Goal: Task Accomplishment & Management: Complete application form

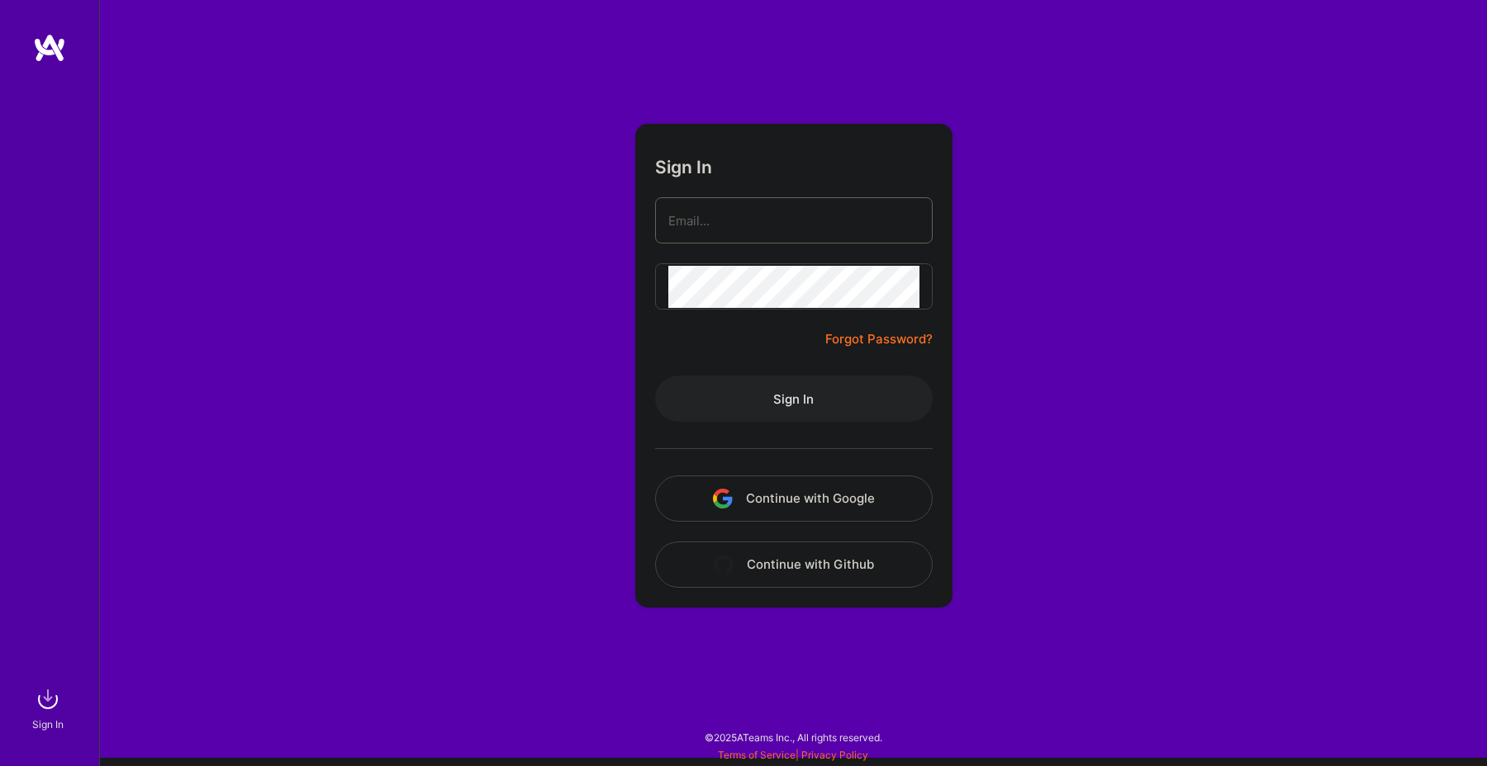
click at [0, 758] on com-1password-button at bounding box center [0, 758] width 0 height 0
type input "[PERSON_NAME][EMAIL_ADDRESS][DOMAIN_NAME]"
click at [758, 400] on button "Sign In" at bounding box center [794, 399] width 278 height 46
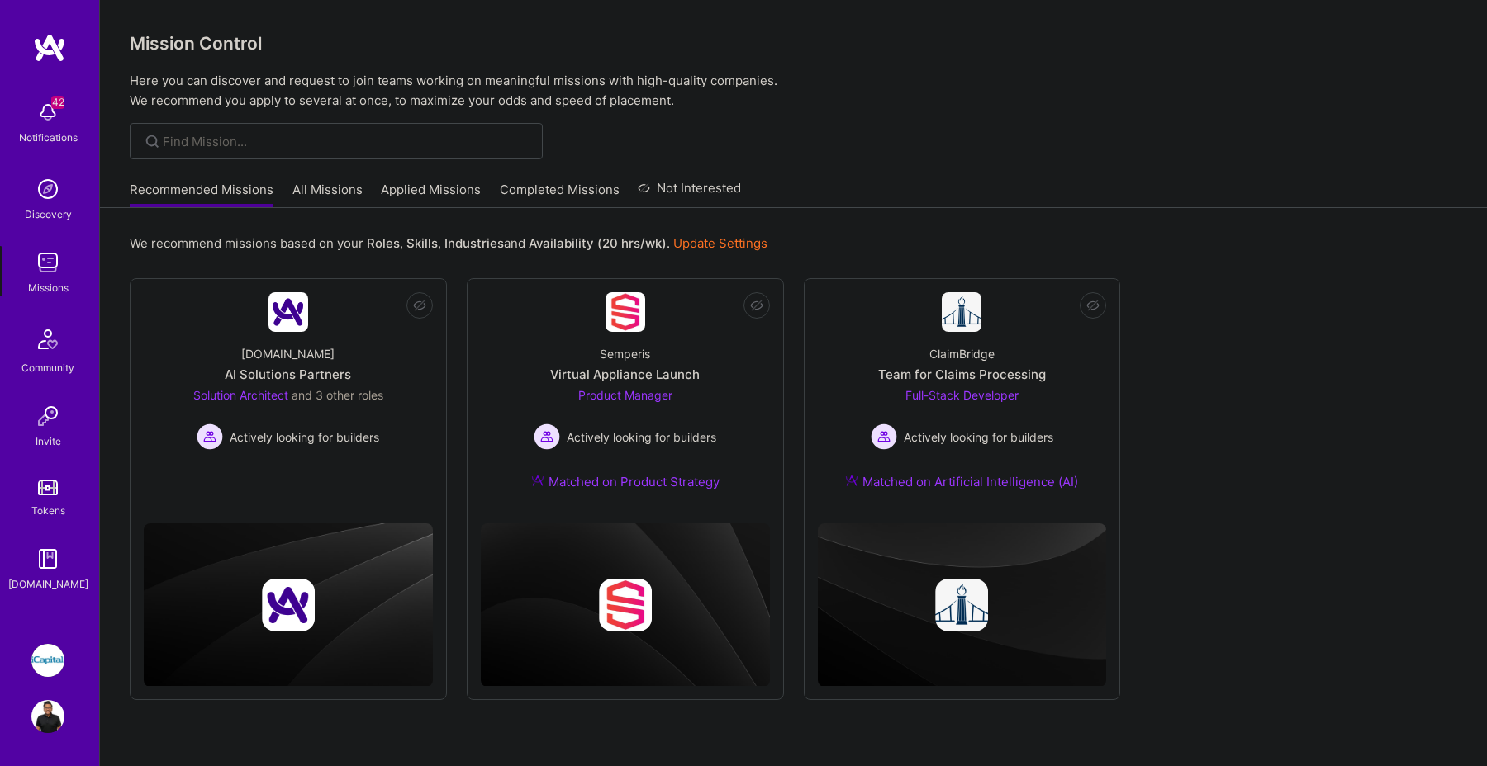
click at [58, 668] on img at bounding box center [47, 660] width 33 height 33
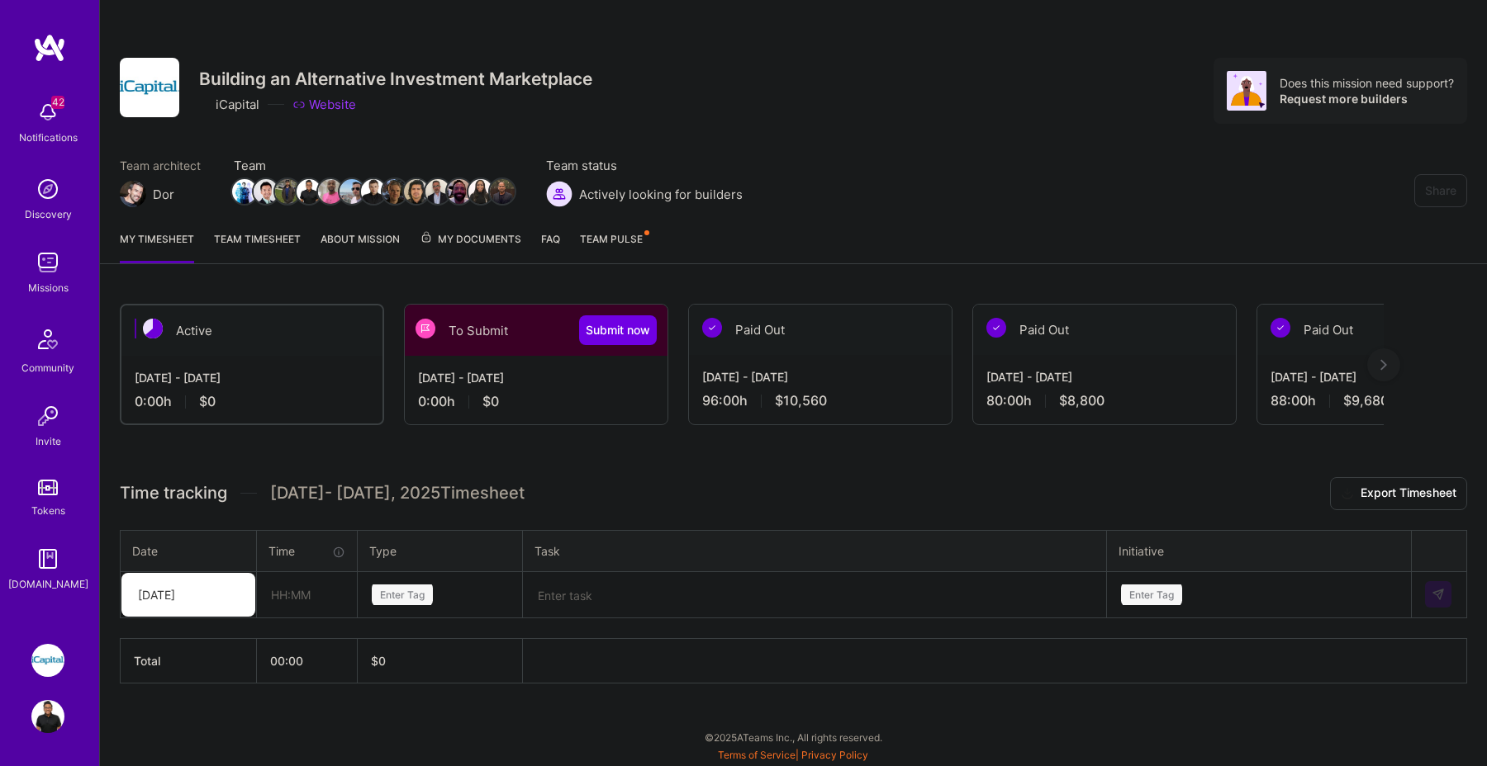
click at [216, 610] on div "[DATE]" at bounding box center [188, 595] width 134 height 44
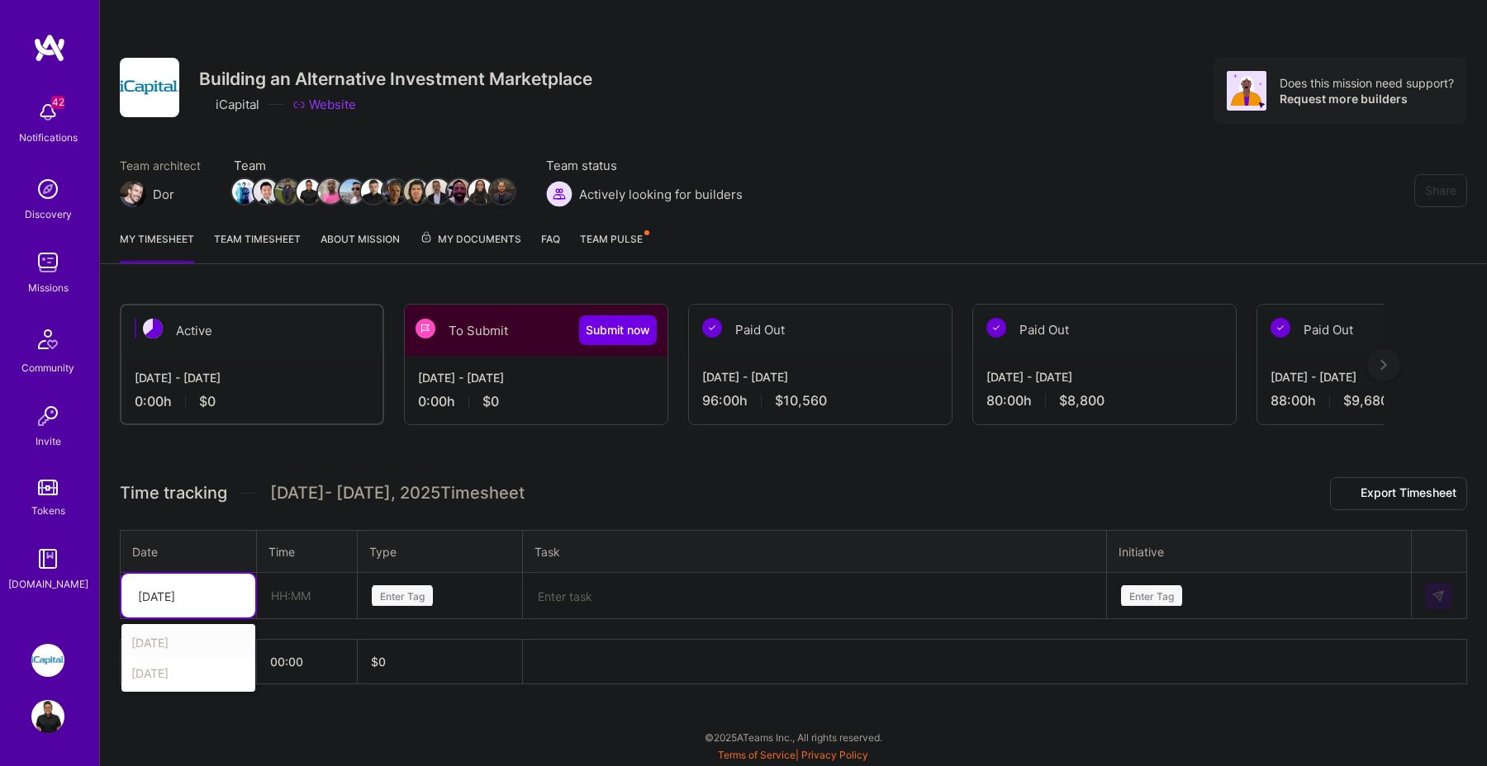
click at [607, 429] on div "Active [DATE] - [DATE] 0:00 h $0 To Submit Submit now [DATE] - [DATE] 0:00 h $0…" at bounding box center [793, 525] width 1387 height 482
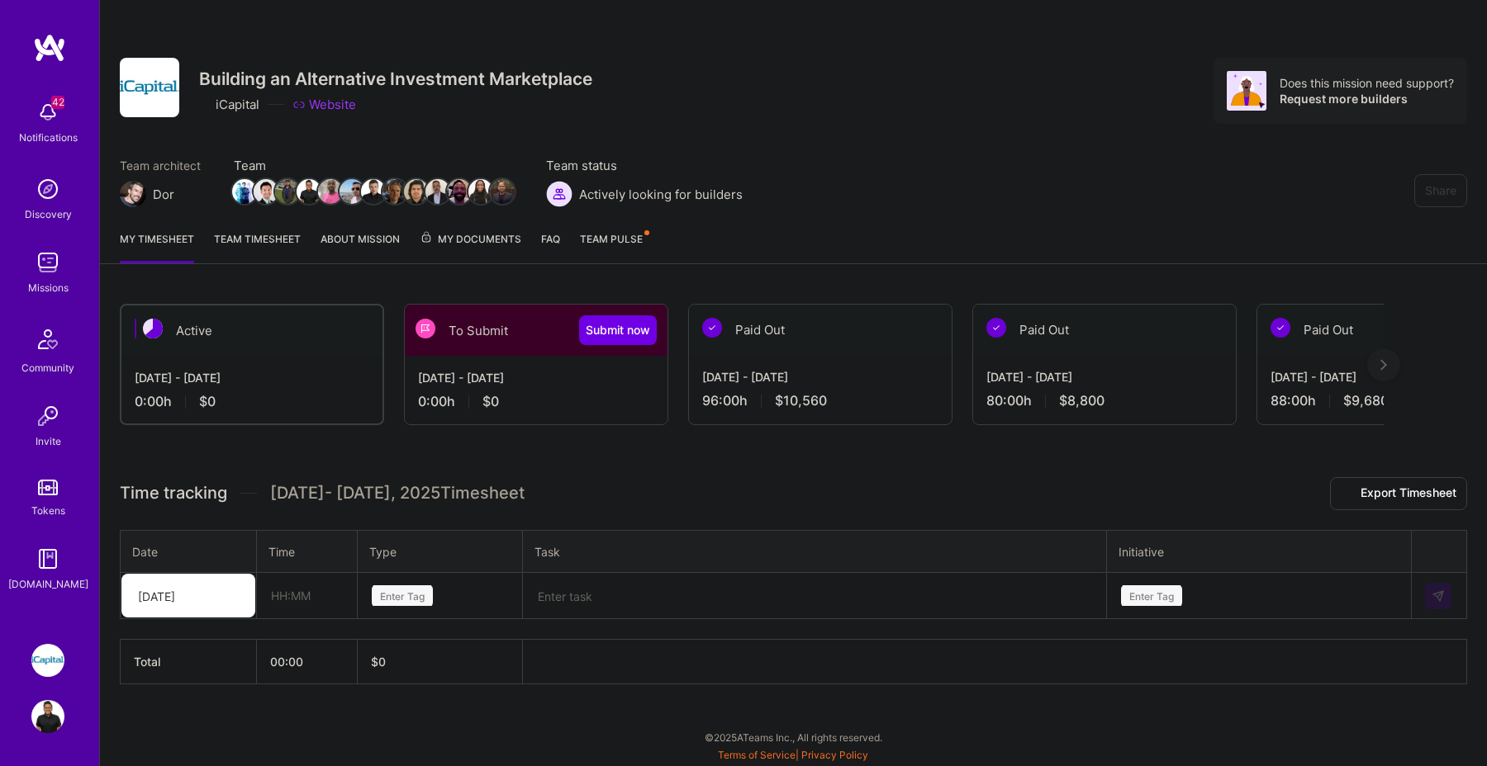
click at [607, 363] on div "[DATE] - [DATE] 0:00 h $0" at bounding box center [536, 390] width 263 height 68
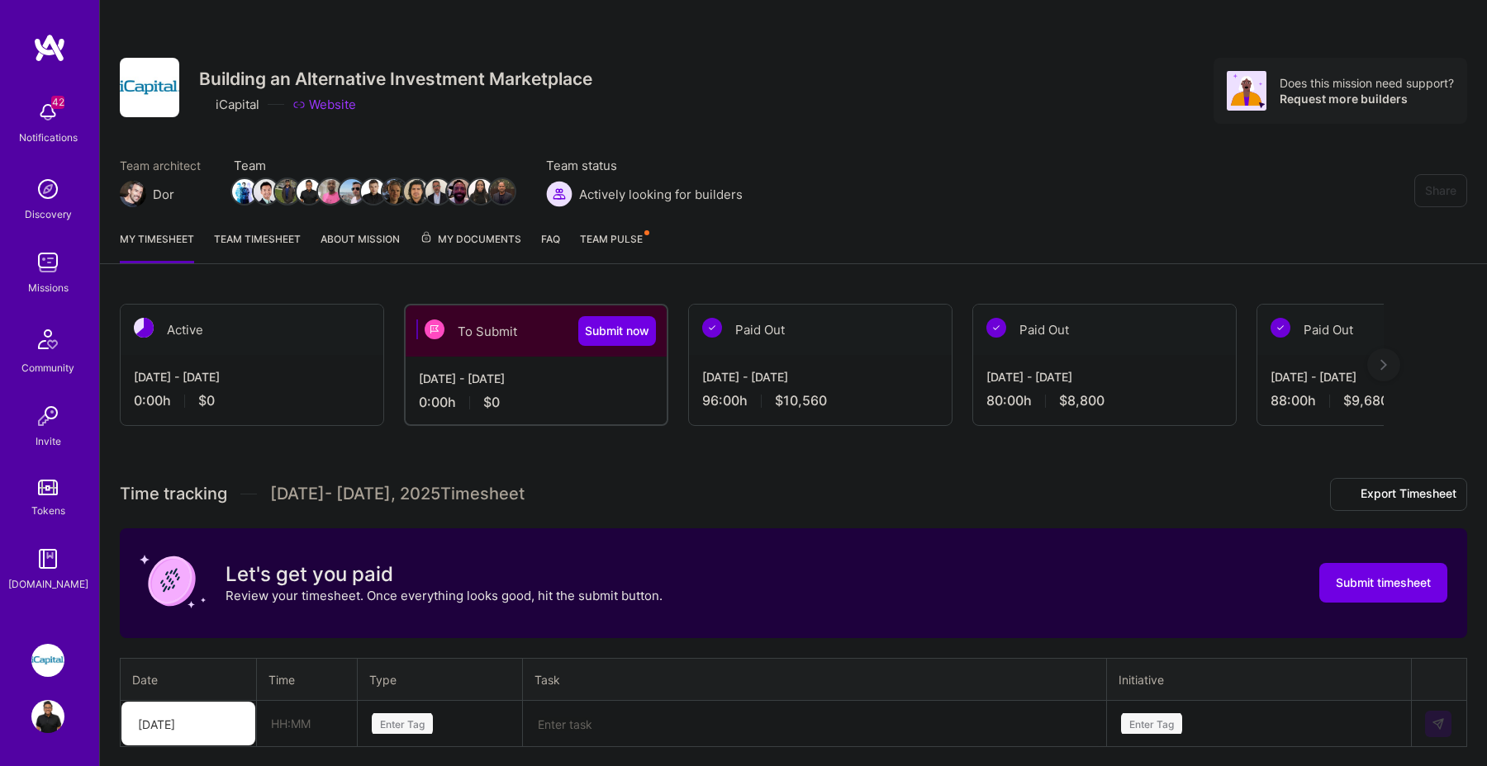
click at [216, 725] on div "[DATE]" at bounding box center [188, 724] width 134 height 44
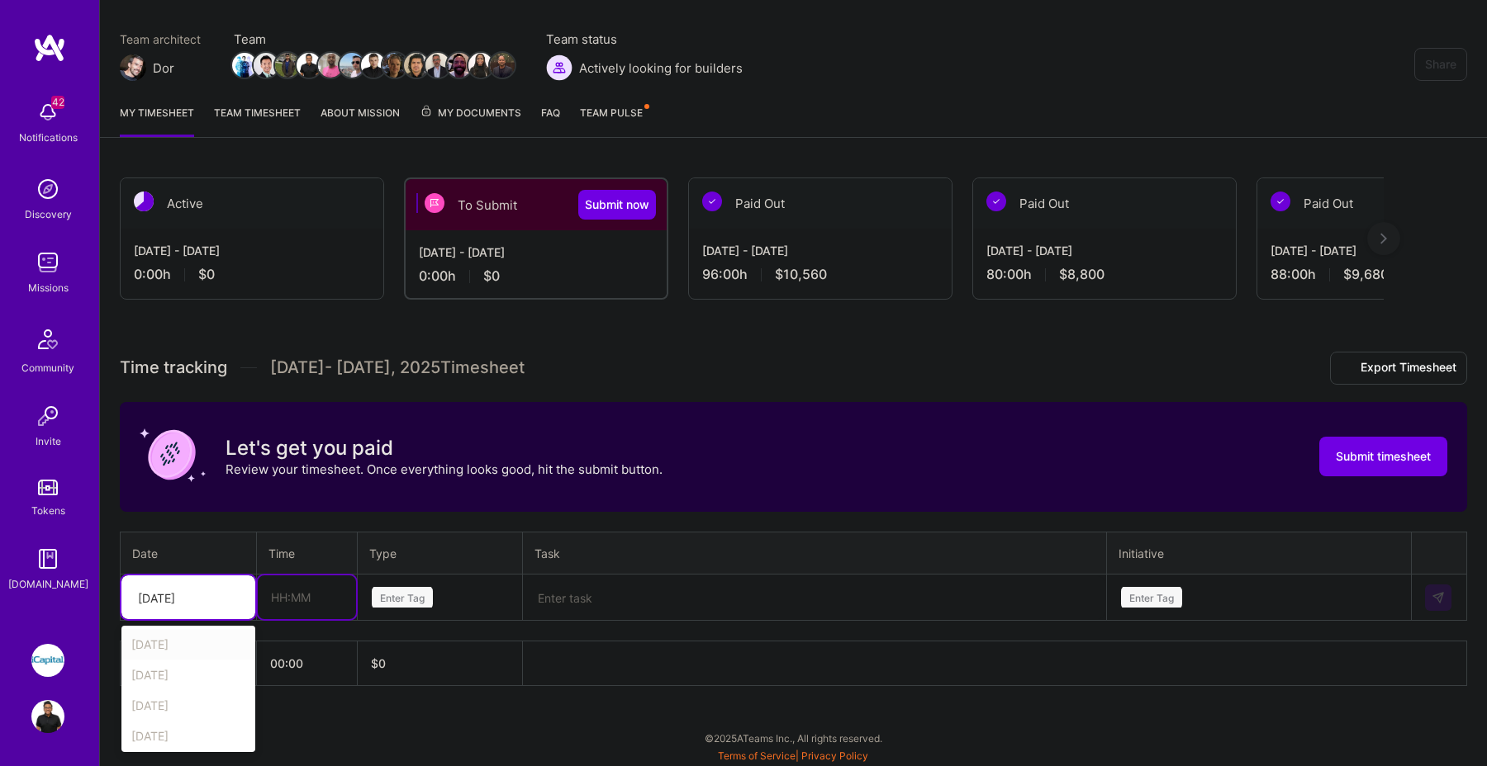
click at [298, 595] on input "text" at bounding box center [307, 598] width 98 height 44
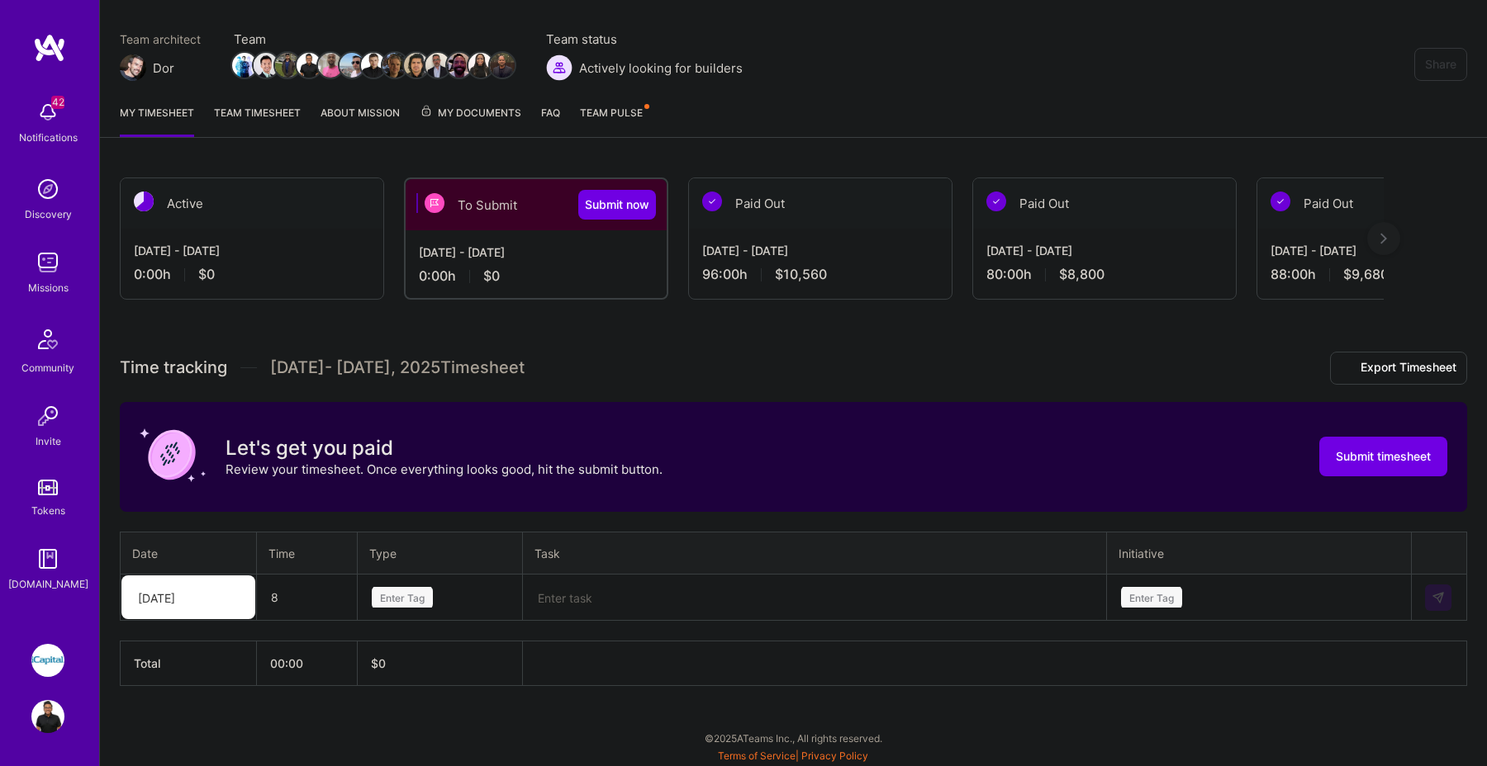
type input "08:00"
click at [436, 590] on div "Enter Tag" at bounding box center [440, 597] width 140 height 21
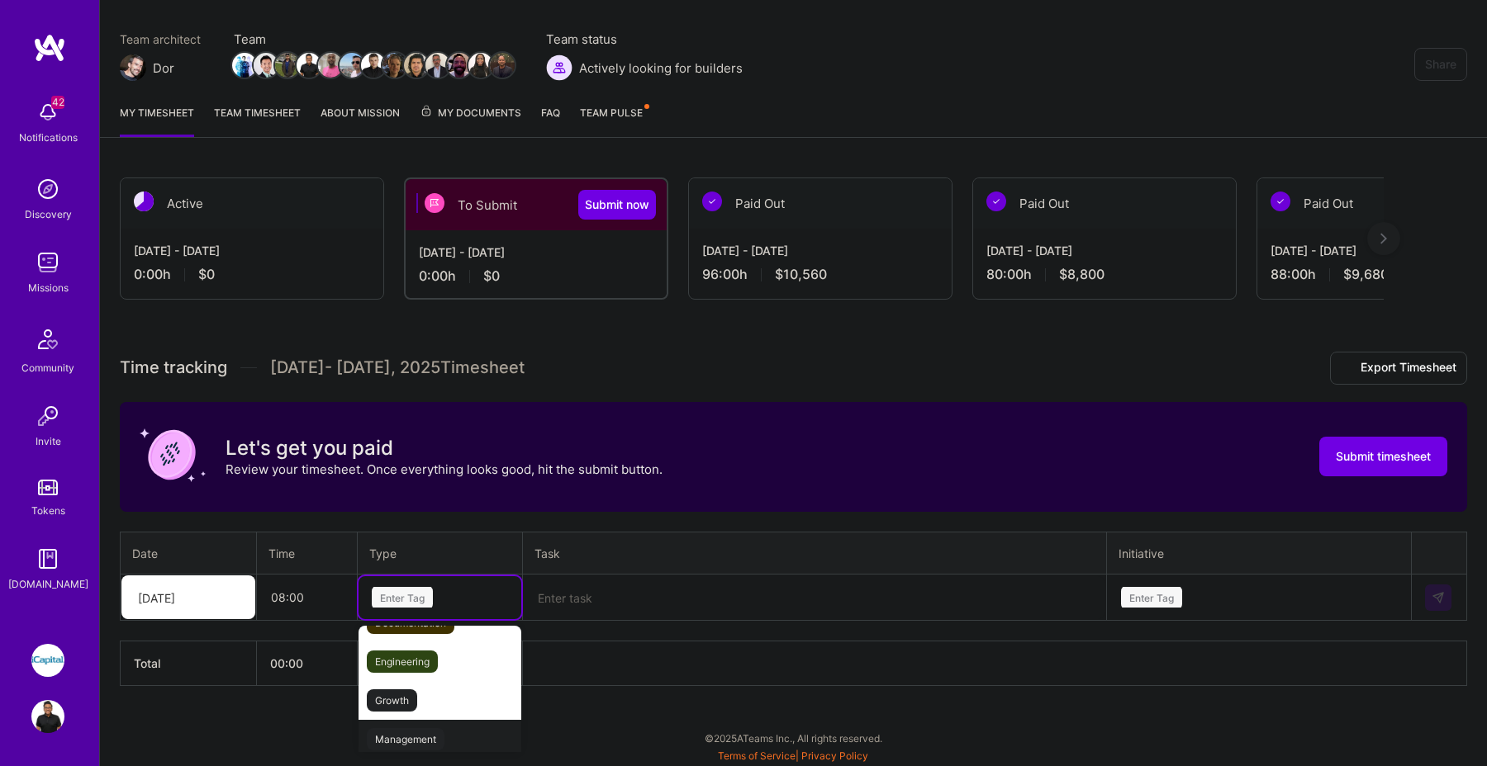
scroll to position [93, 0]
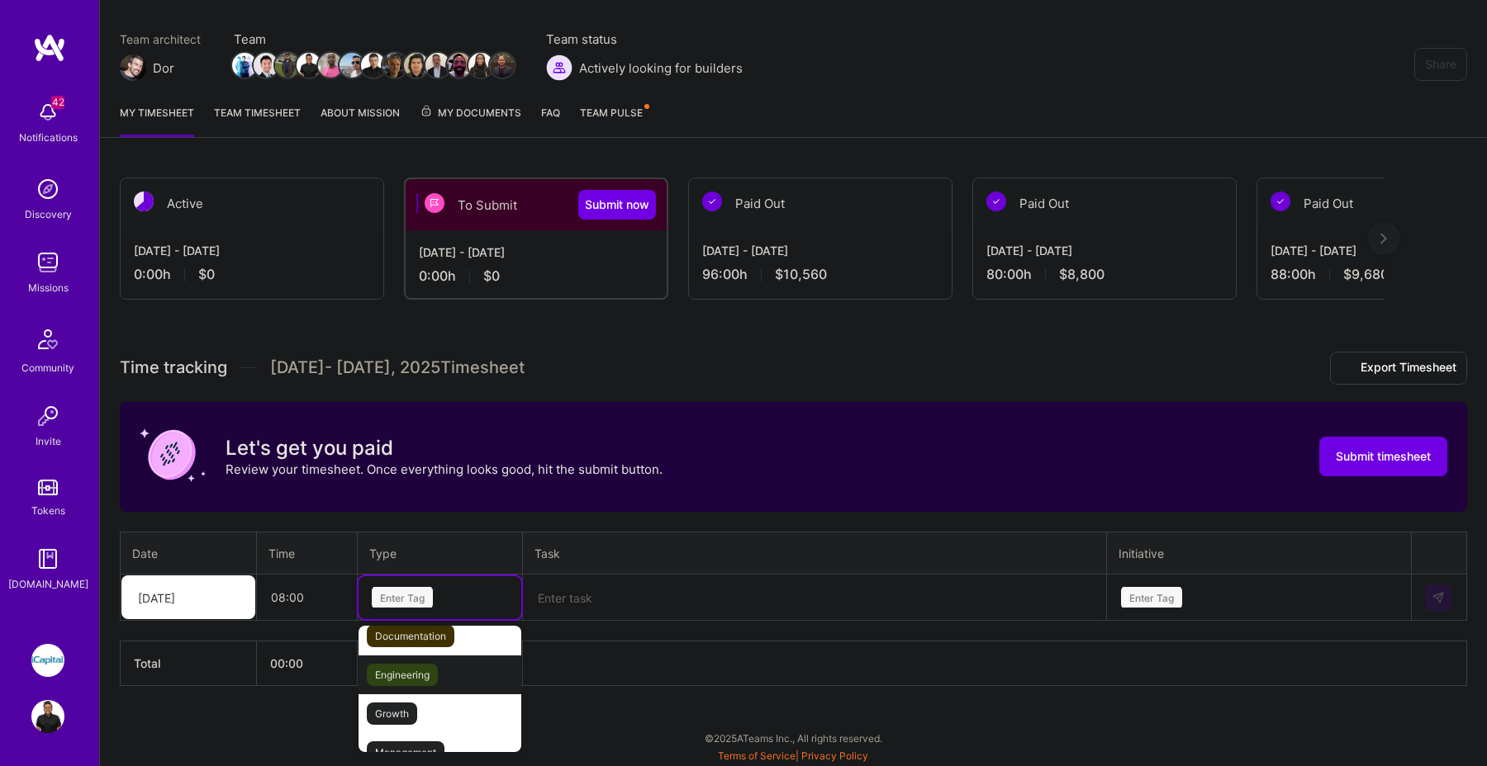
click at [425, 668] on span "Engineering" at bounding box center [402, 675] width 71 height 22
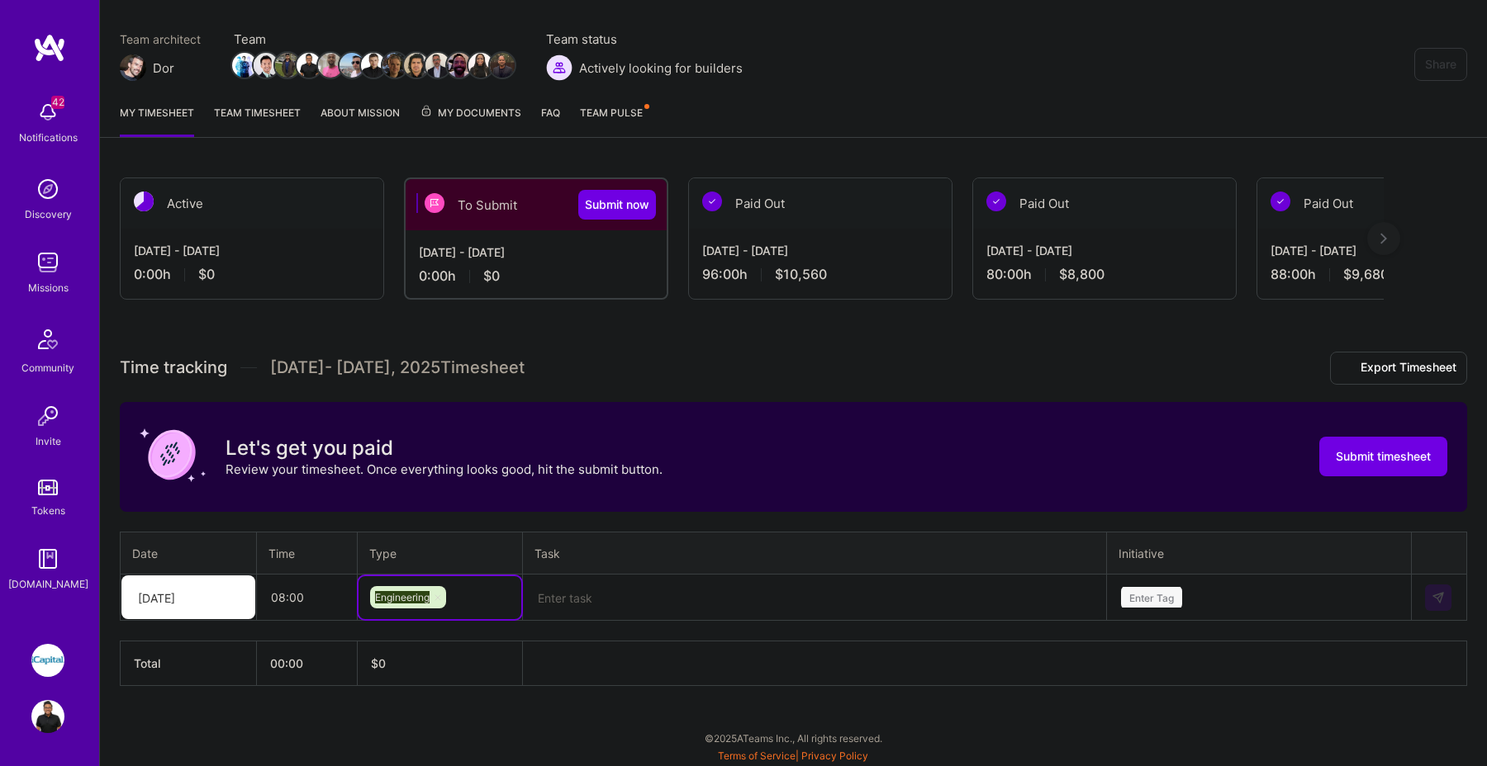
click at [657, 605] on textarea at bounding box center [814, 597] width 580 height 43
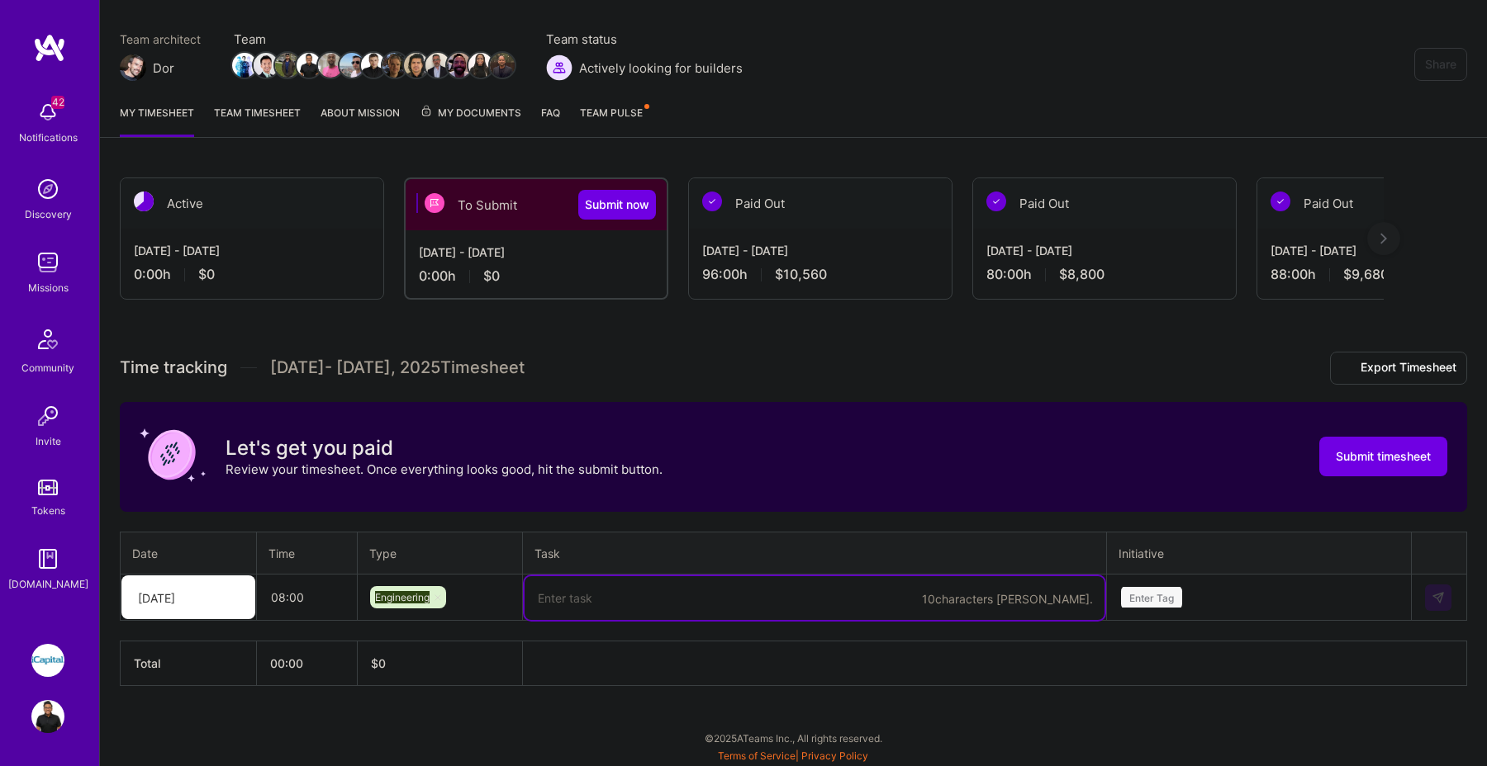
click at [662, 592] on textarea at bounding box center [814, 598] width 580 height 44
paste textarea "Worked on bugs reported for IDM-882"
type textarea "Worked on bugs reported for IDM-882"
click at [1165, 596] on div "Enter Tag" at bounding box center [1259, 597] width 302 height 43
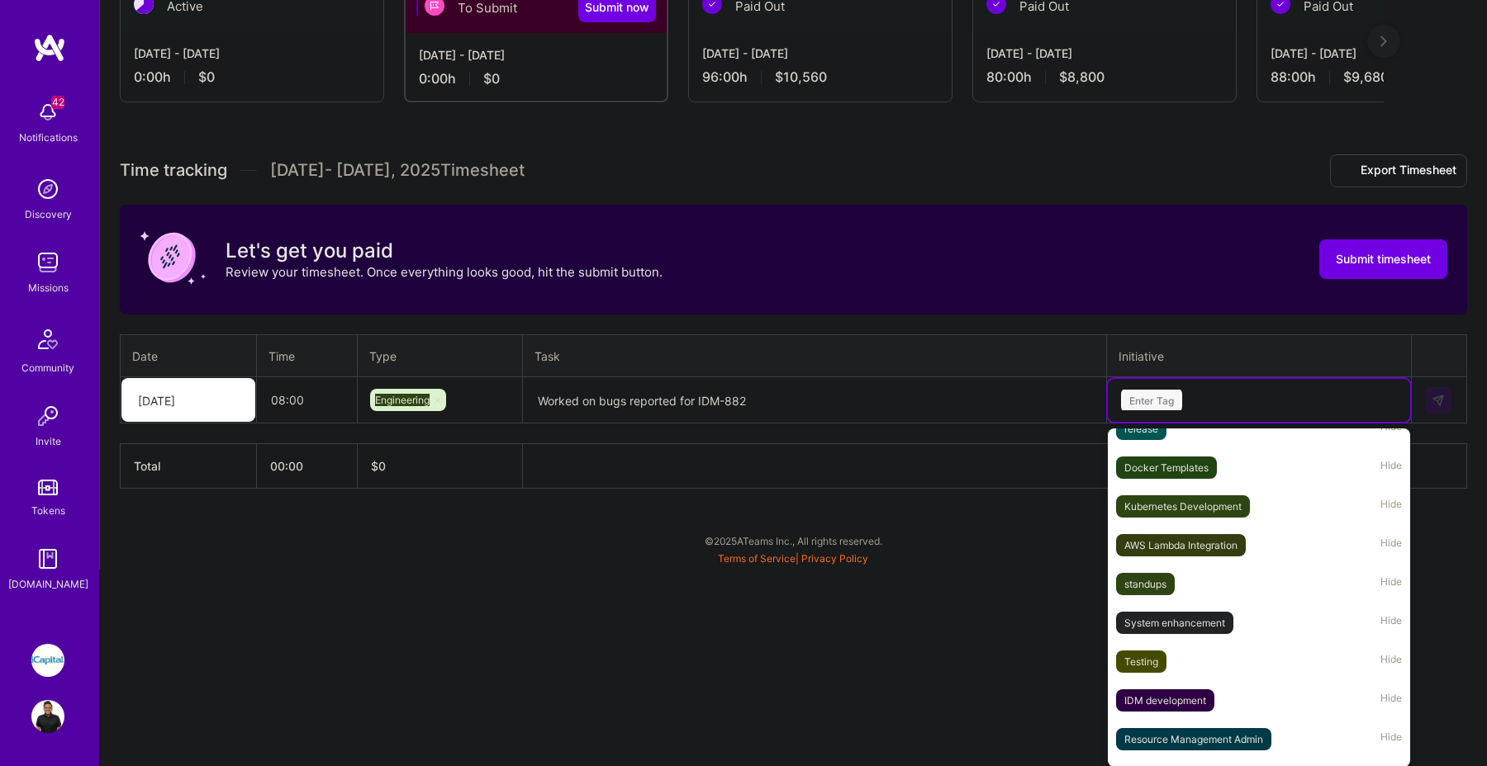
scroll to position [684, 0]
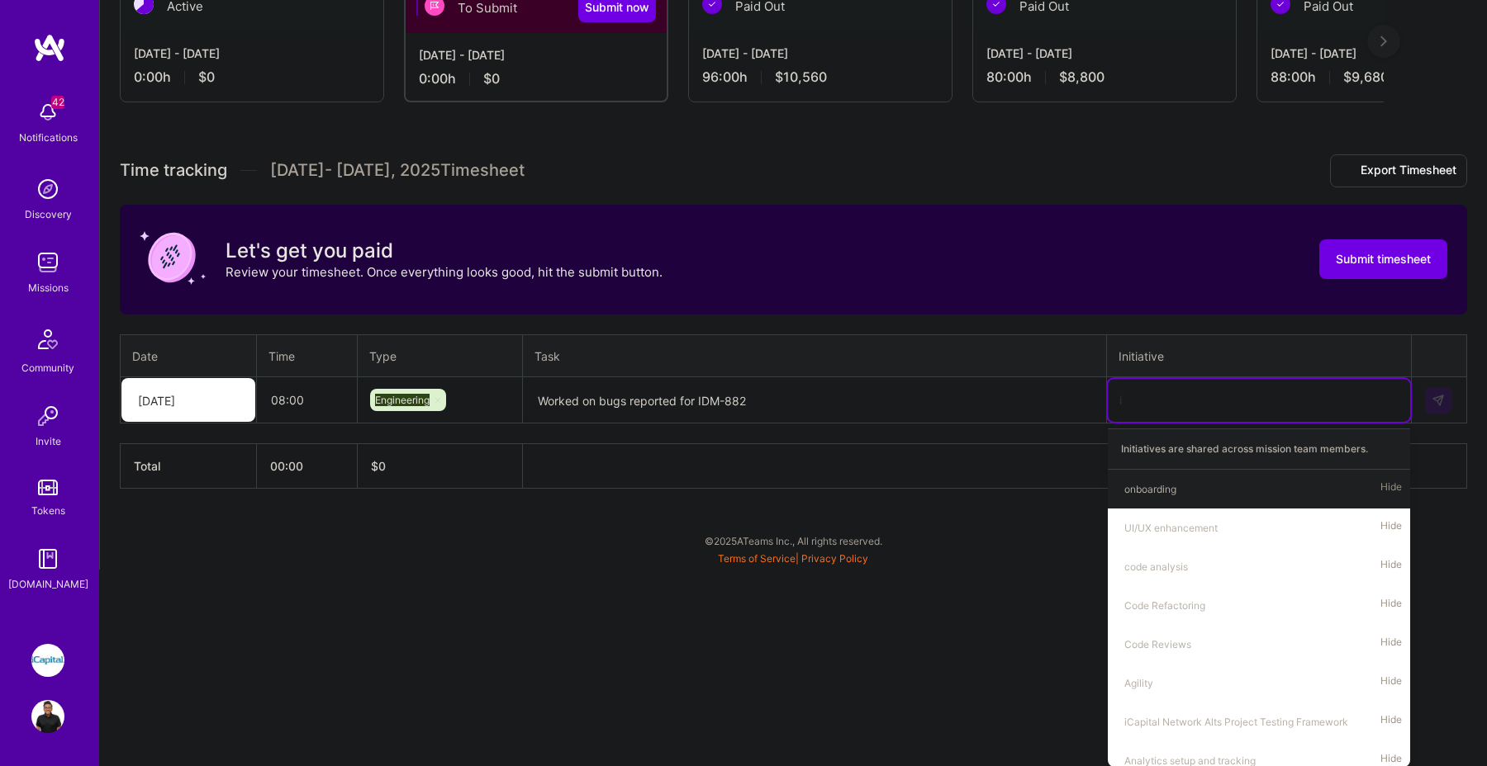
type input "id"
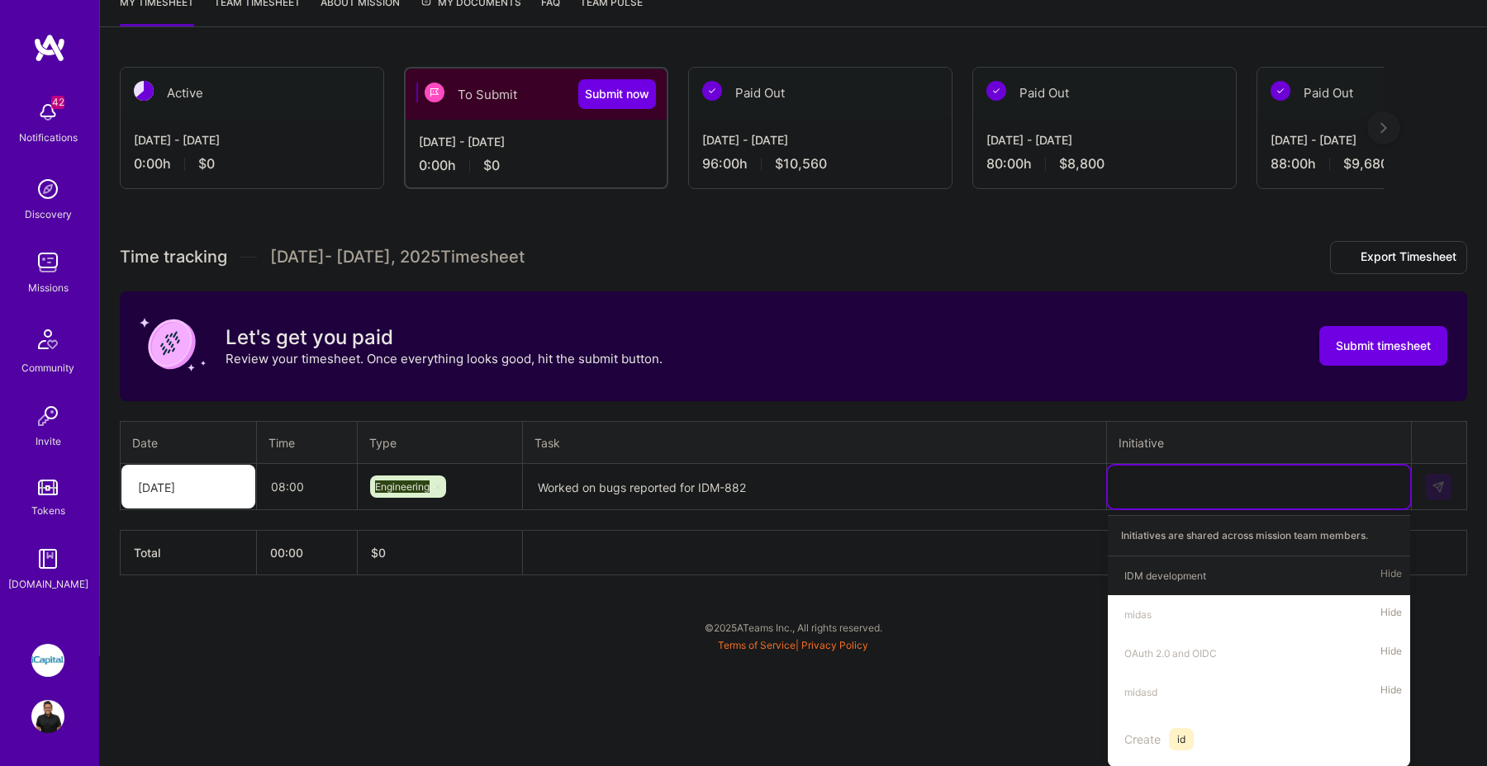
scroll to position [126, 0]
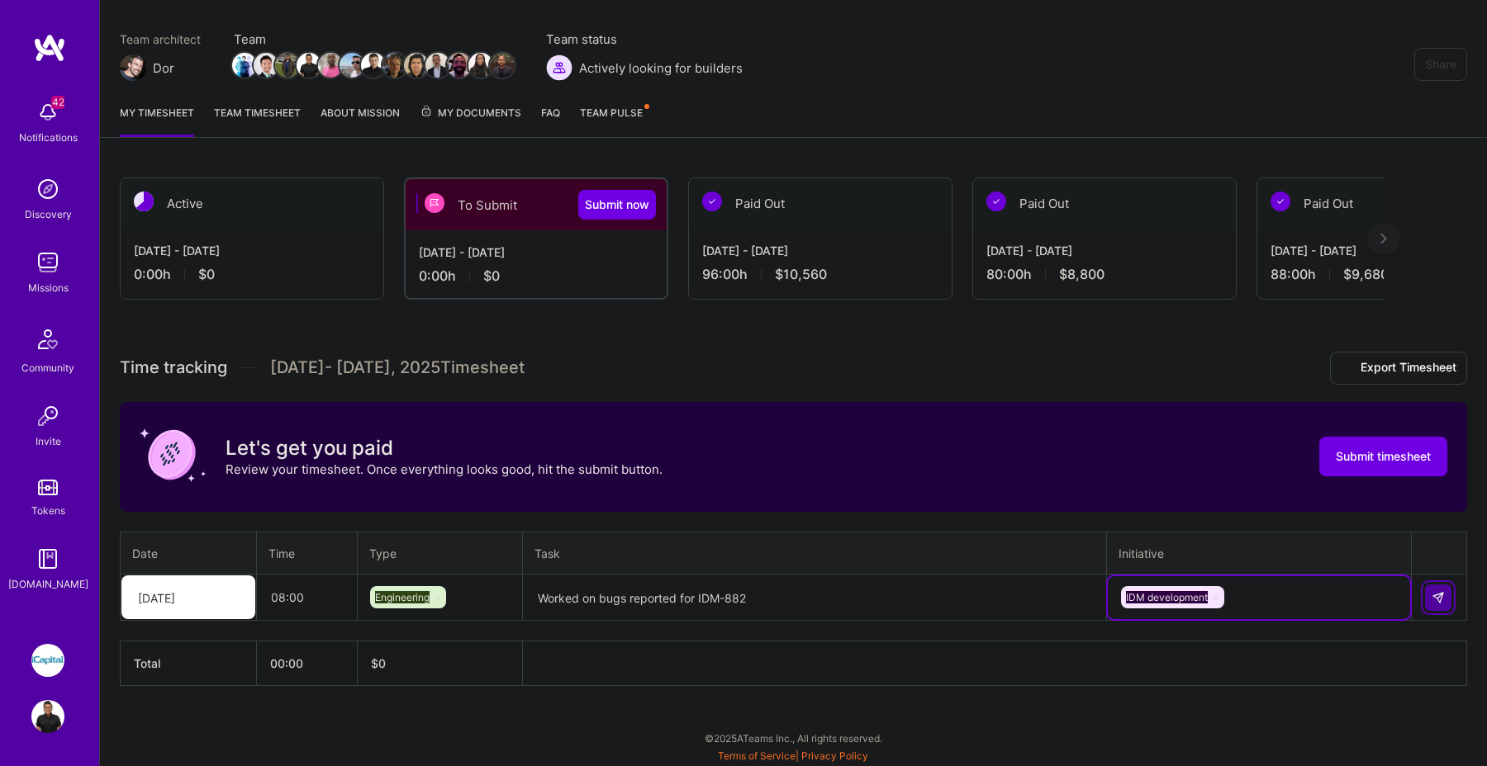
click at [1445, 596] on button at bounding box center [1438, 598] width 26 height 26
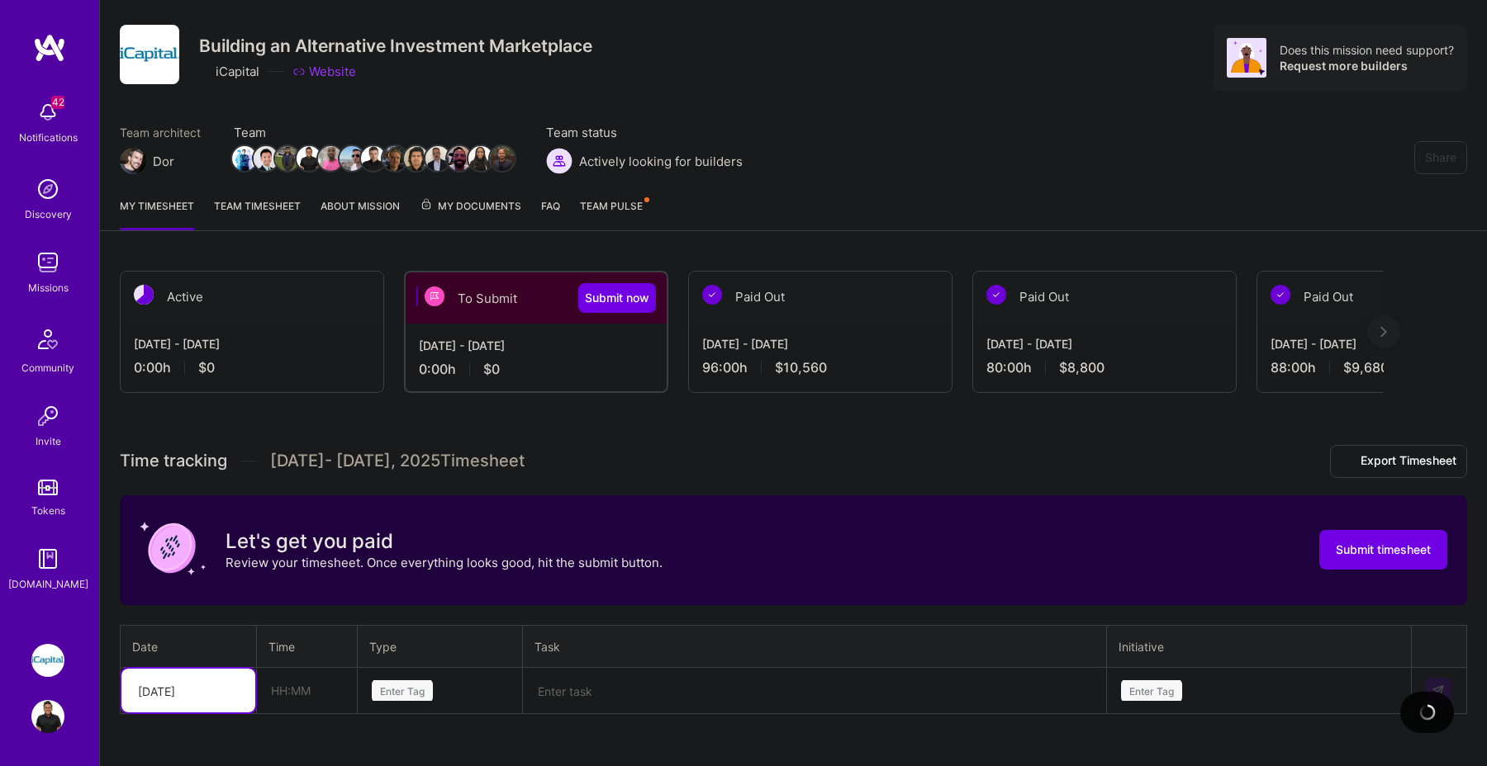
scroll to position [0, 0]
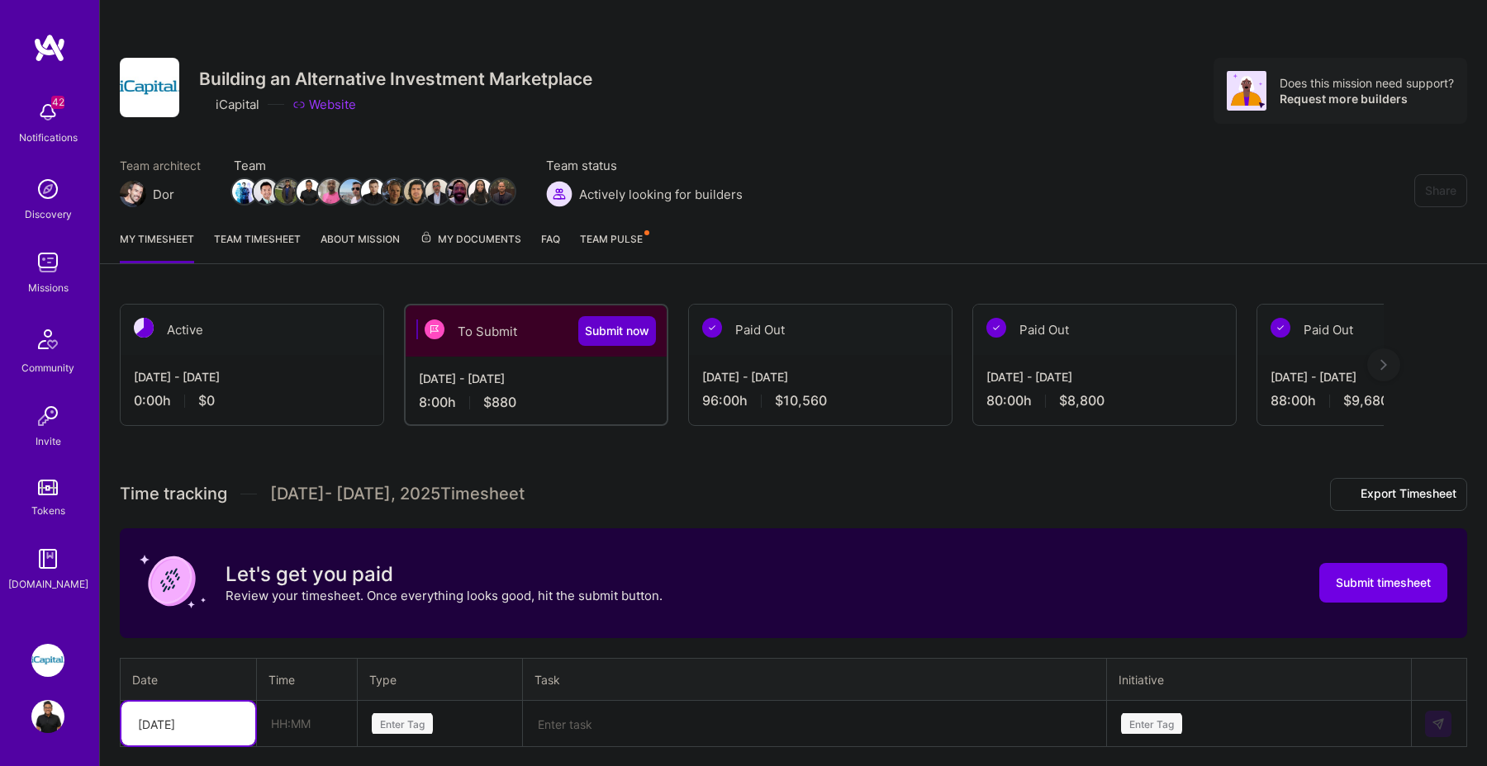
click at [617, 330] on span "Submit now" at bounding box center [617, 331] width 64 height 17
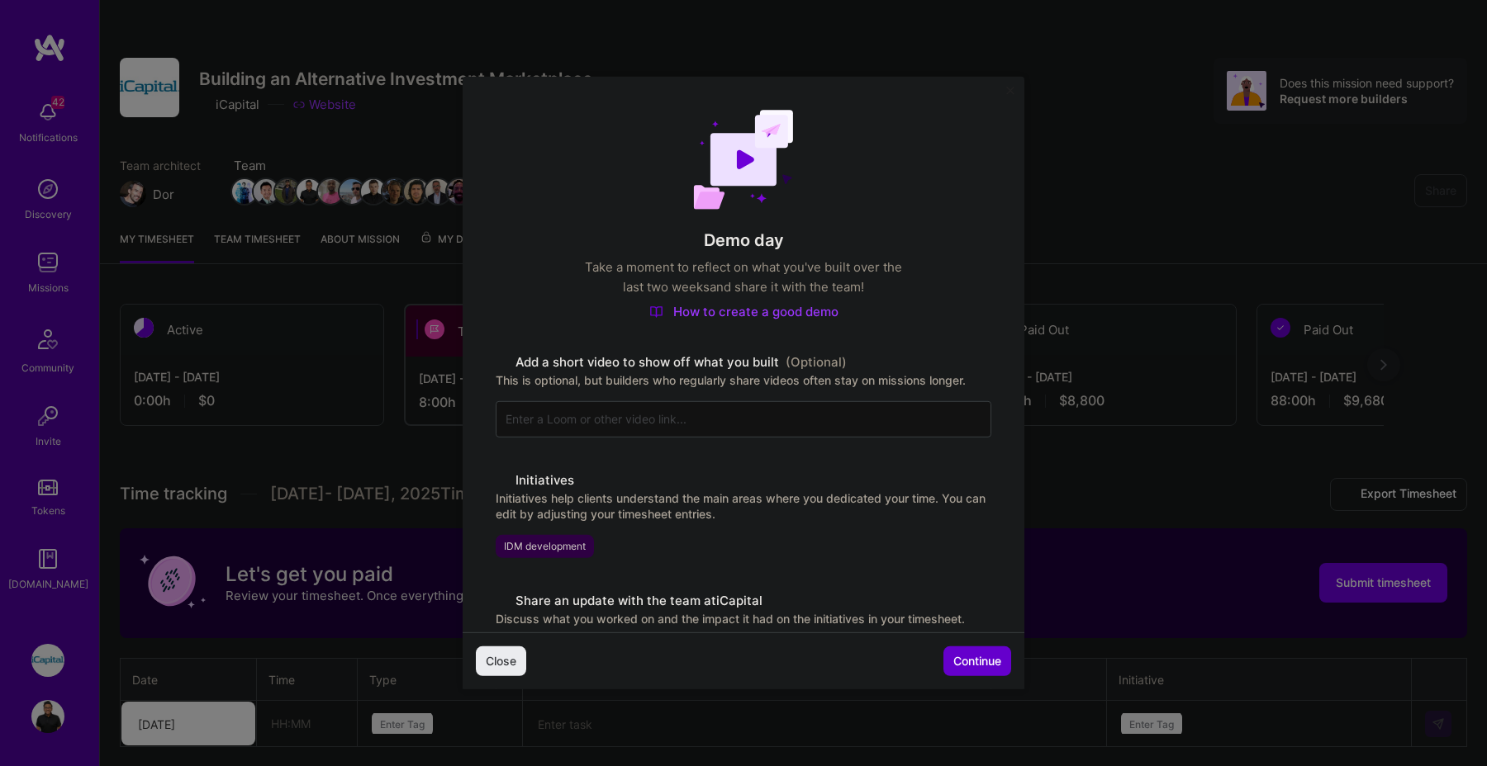
click at [951, 675] on button "Continue" at bounding box center [977, 662] width 68 height 30
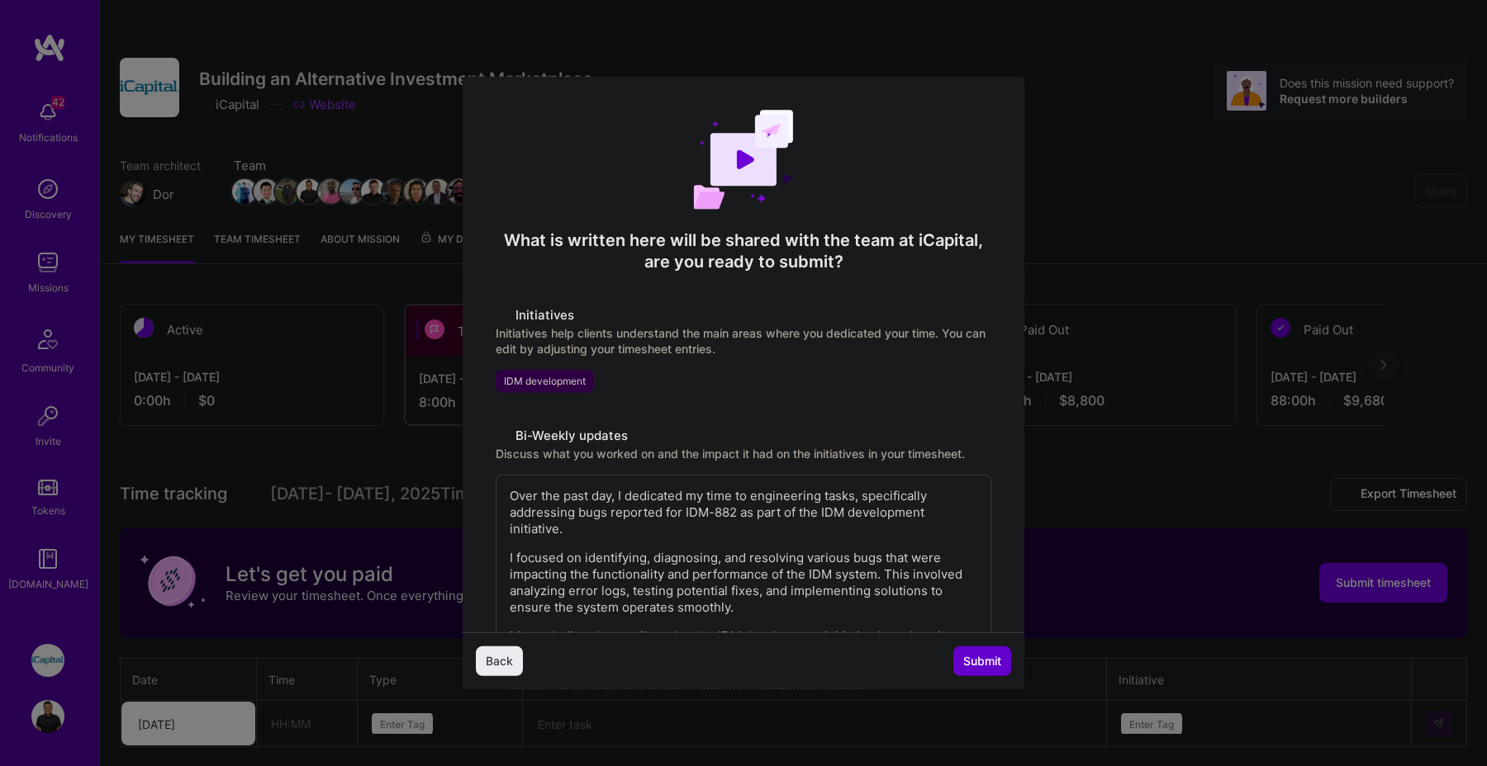
click at [974, 668] on span "Submit" at bounding box center [982, 661] width 38 height 17
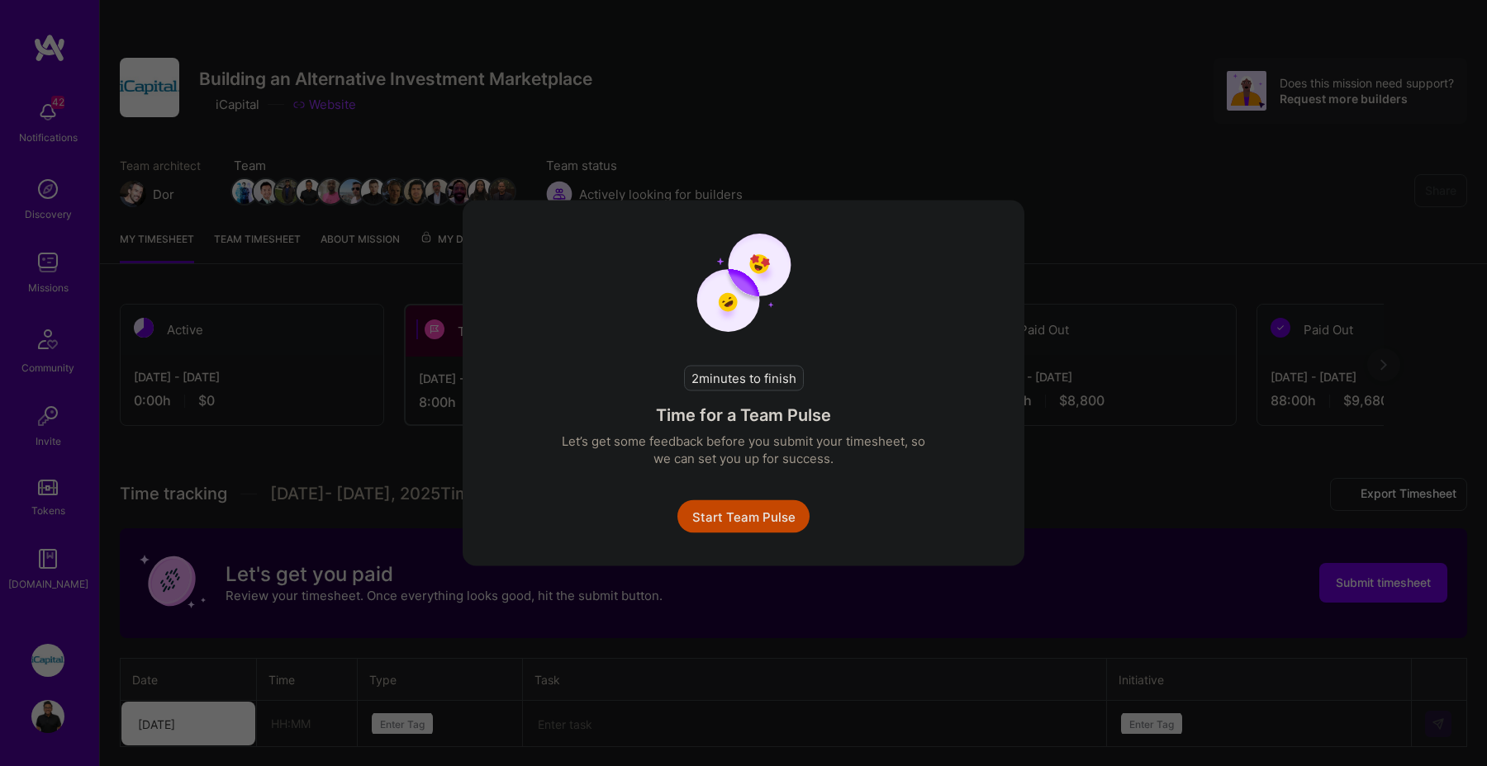
click at [786, 510] on button "Start Team Pulse" at bounding box center [743, 517] width 132 height 33
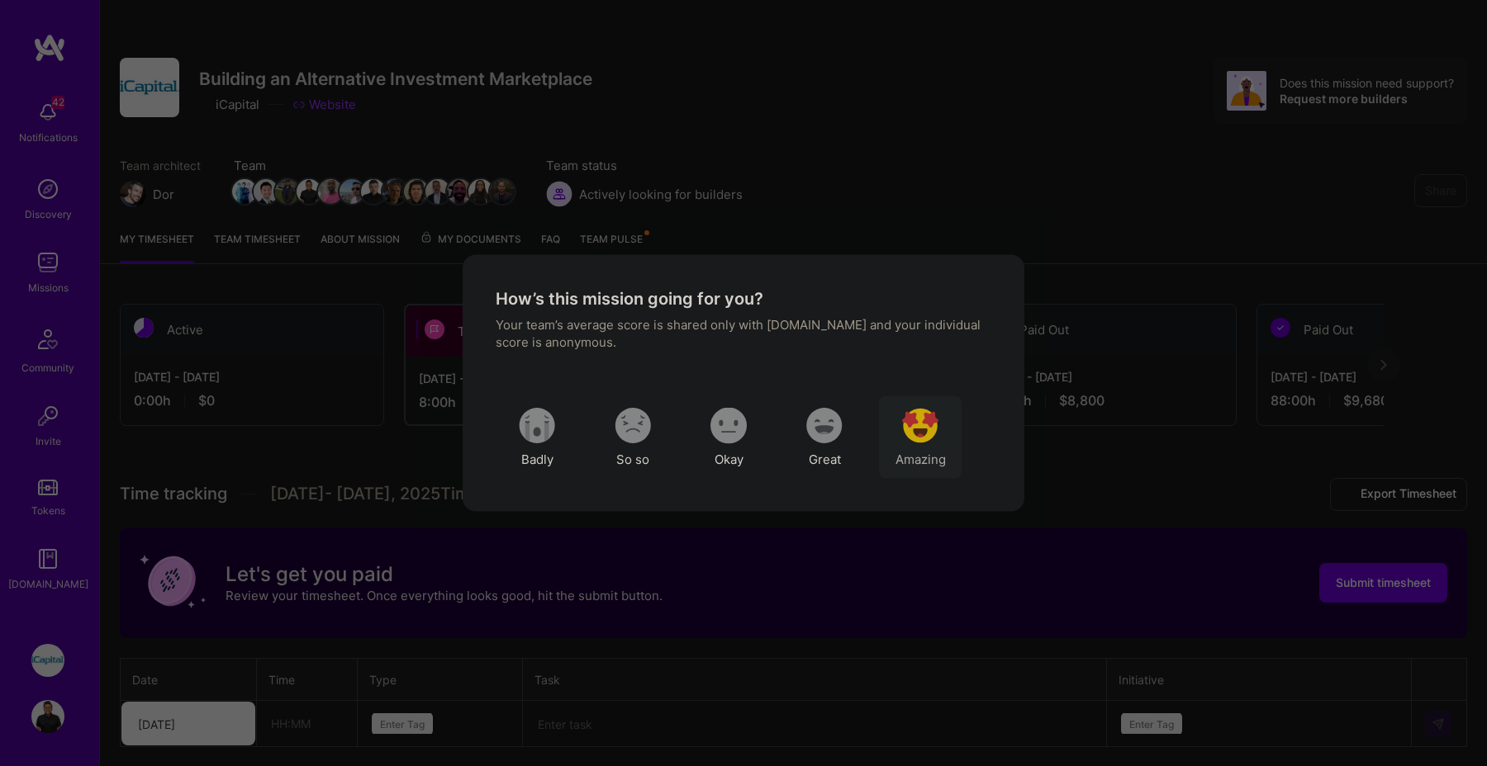
click at [918, 410] on img "modal" at bounding box center [920, 425] width 36 height 36
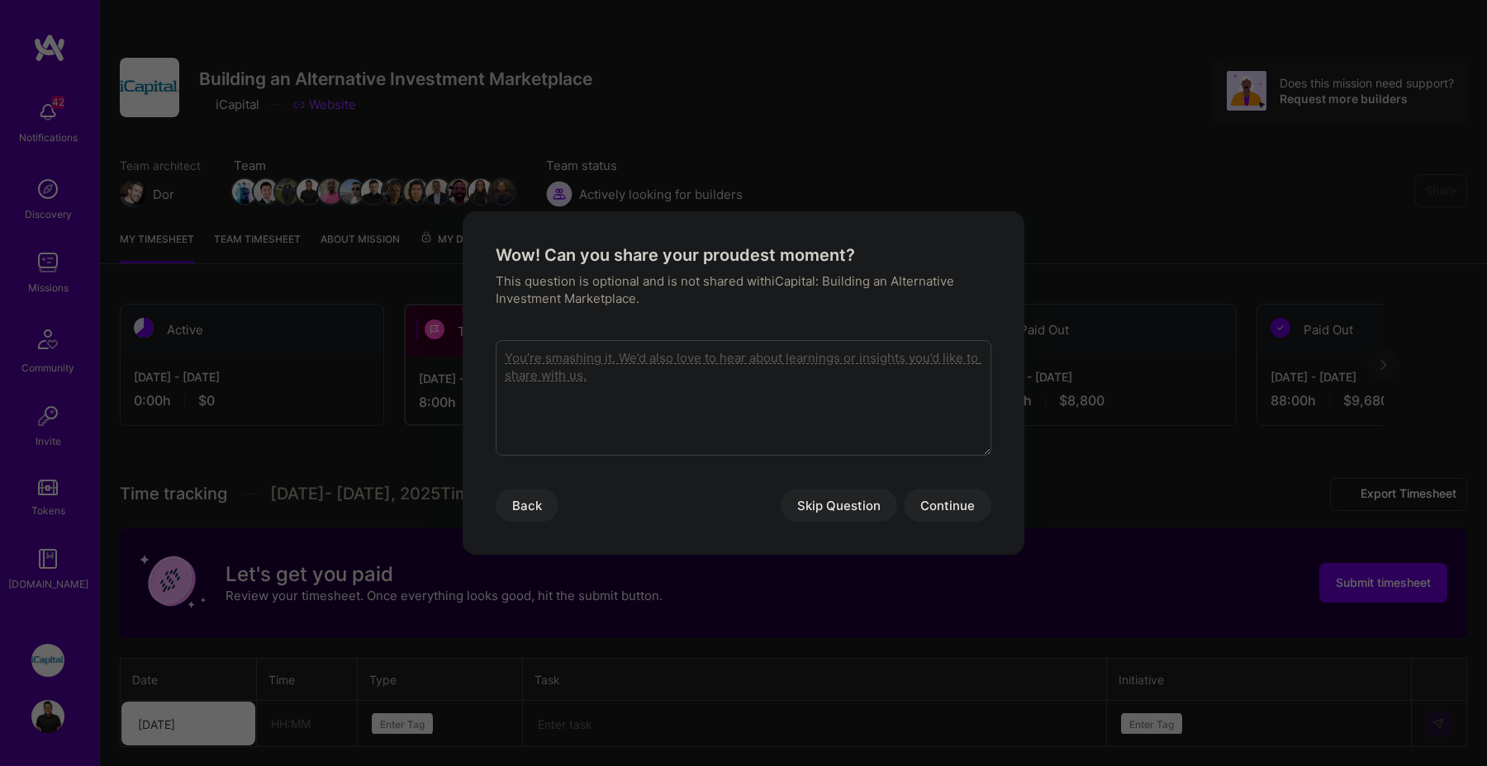
click at [815, 503] on button "Skip Question" at bounding box center [838, 505] width 116 height 33
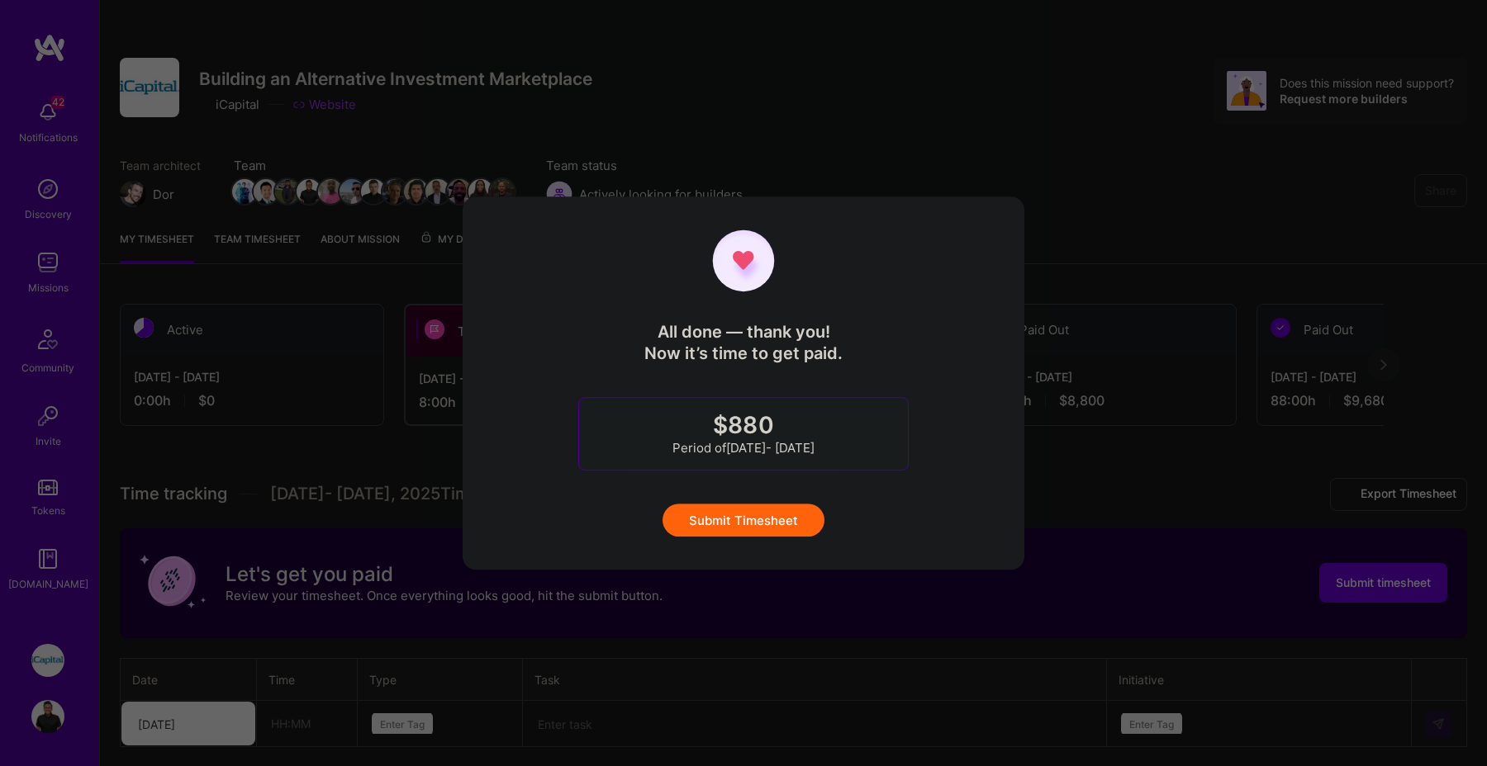
click at [790, 520] on button "Submit Timesheet" at bounding box center [743, 520] width 162 height 33
